Goal: Task Accomplishment & Management: Use online tool/utility

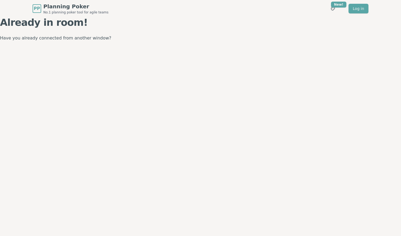
click at [47, 6] on span "Planning Poker" at bounding box center [75, 7] width 65 height 8
click at [50, 38] on p "Have you already connected from another window?" at bounding box center [200, 38] width 401 height 8
